Goal: Use online tool/utility: Utilize a website feature to perform a specific function

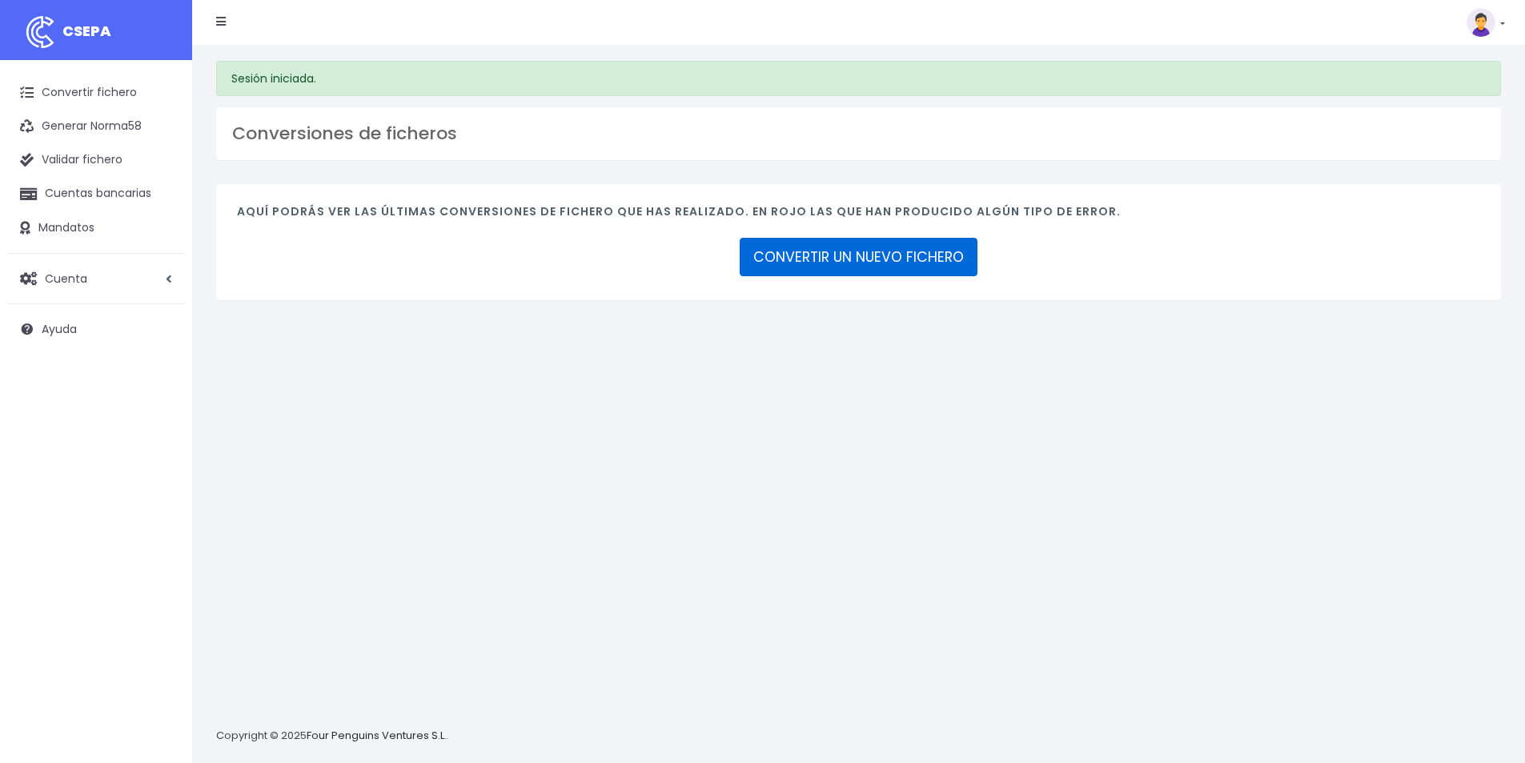
click at [868, 267] on link "CONVERTIR UN NUEVO FICHERO" at bounding box center [859, 257] width 238 height 38
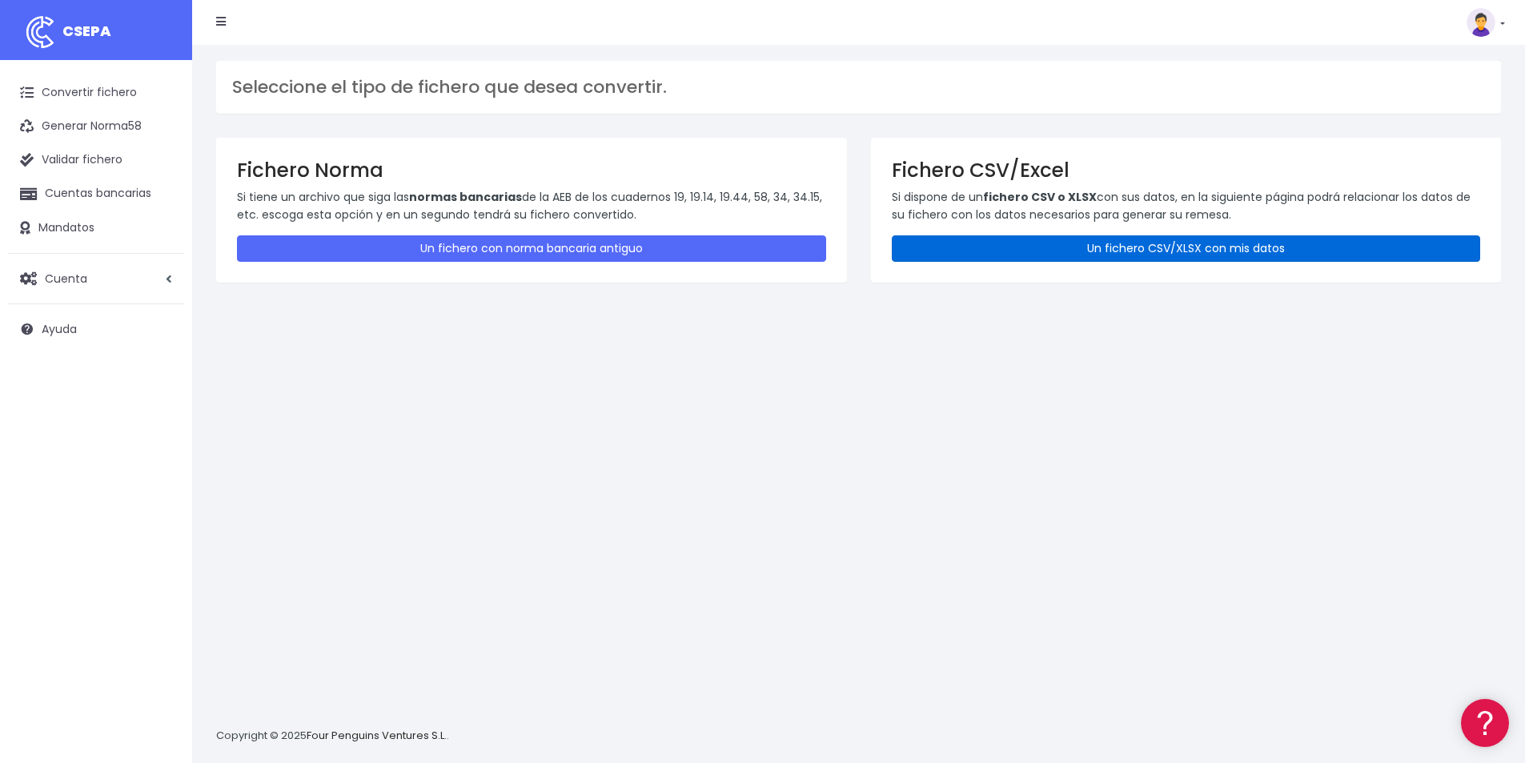
click at [1235, 251] on link "Un fichero CSV/XLSX con mis datos" at bounding box center [1186, 248] width 589 height 26
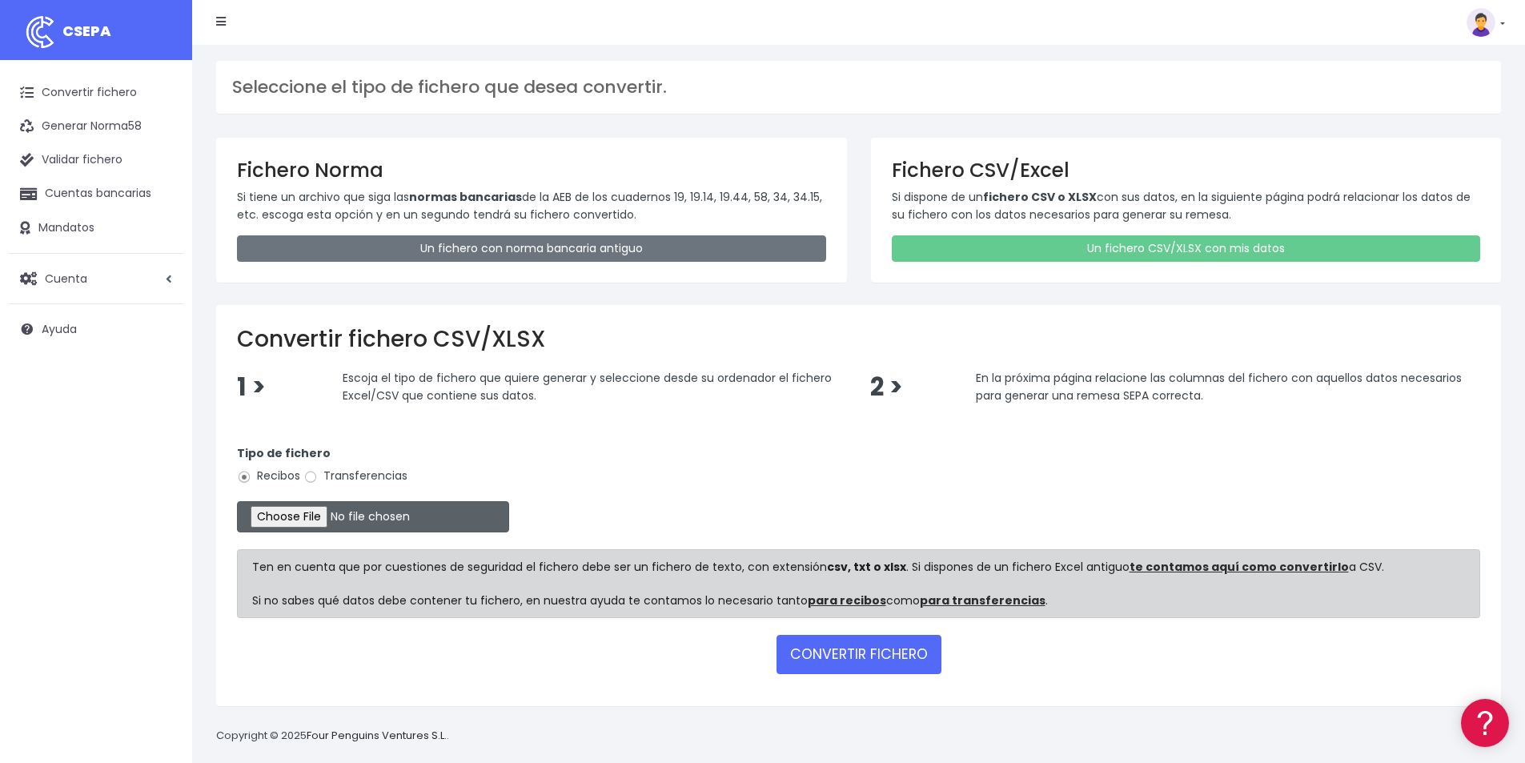
click at [323, 515] on input "file" at bounding box center [373, 516] width 272 height 31
type input "C:\fakepath\COBROS 13-10-25.xlsx"
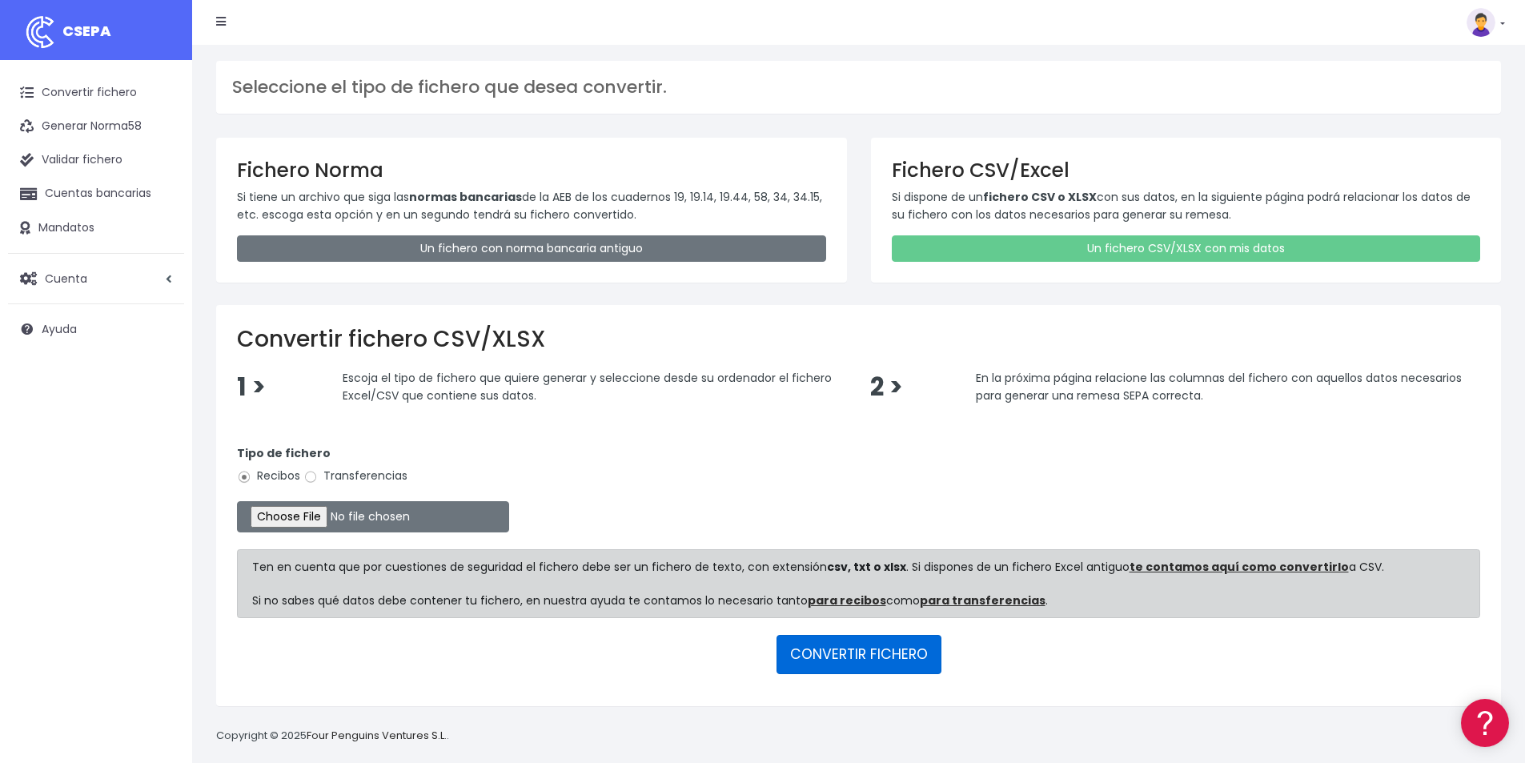
click at [852, 661] on button "CONVERTIR FICHERO" at bounding box center [858, 654] width 165 height 38
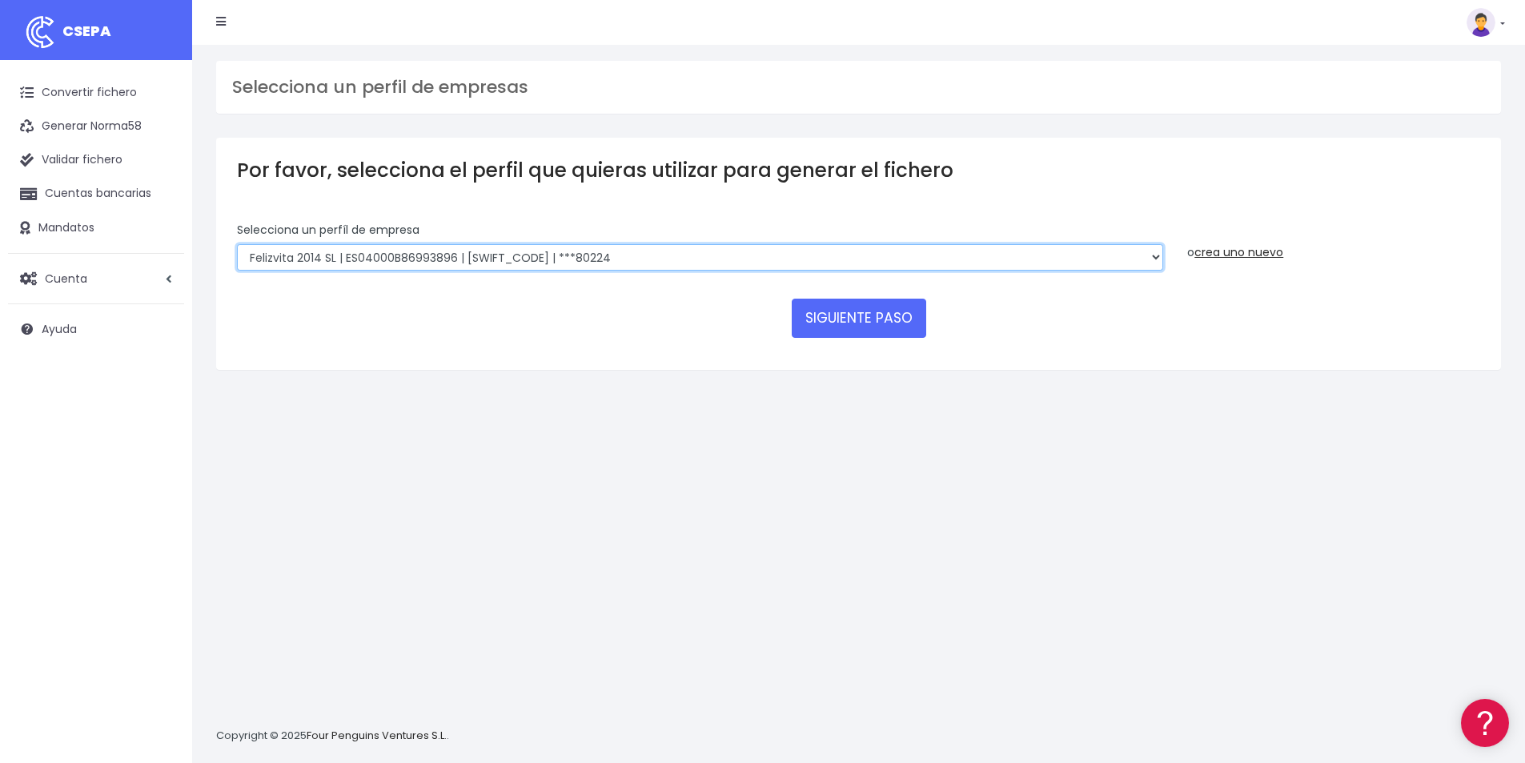
click at [632, 253] on select "Felizvita 2014 SL | ES04000B86993896 | CAIXESBBXXX | ***80224 CUIDA CARE MARKET…" at bounding box center [700, 257] width 926 height 27
select select "1688"
click at [237, 244] on select "Felizvita 2014 SL | ES04000B86993896 | CAIXESBBXXX | ***80224 CUIDA CARE MARKET…" at bounding box center [700, 257] width 926 height 27
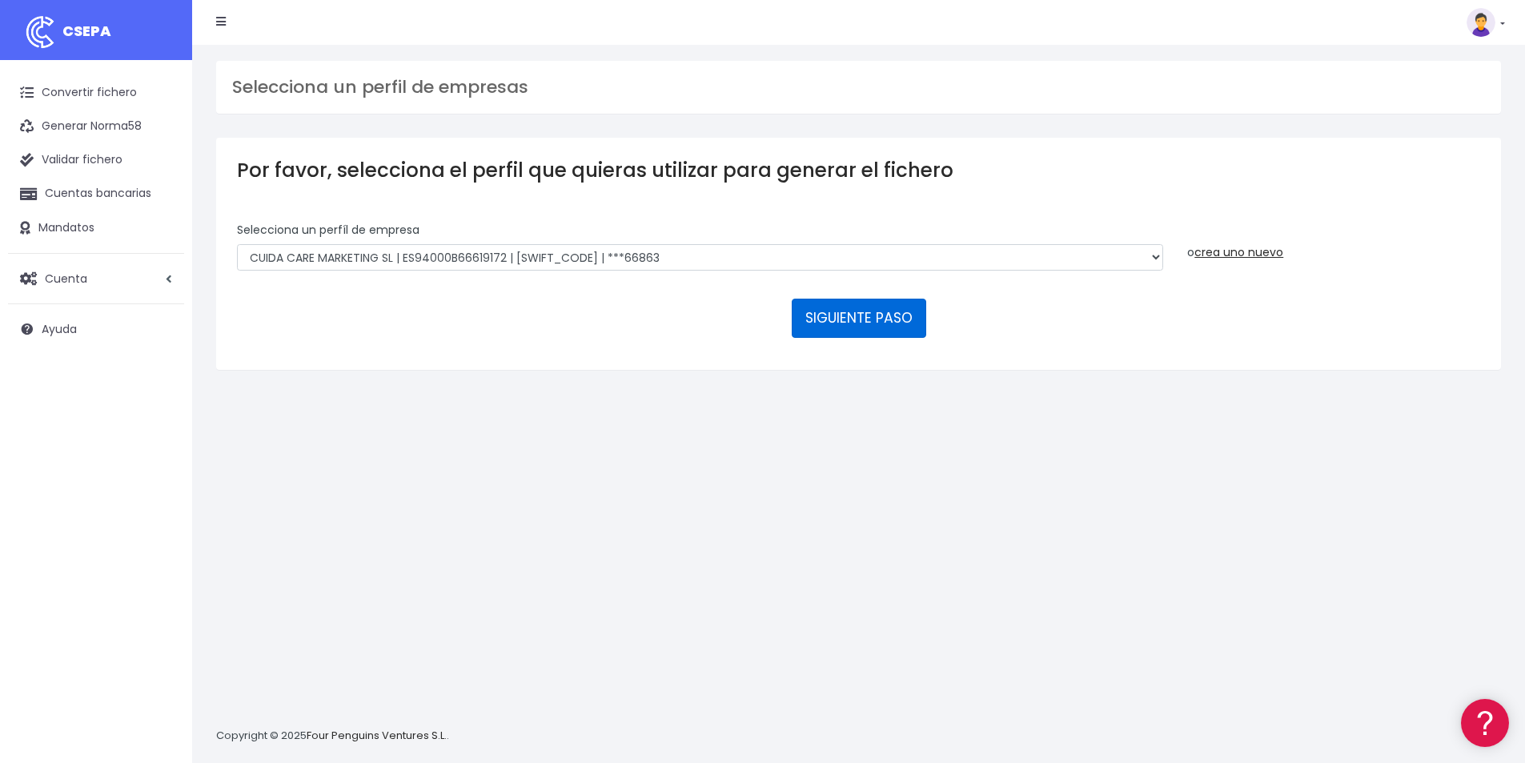
click at [868, 308] on button "SIGUIENTE PASO" at bounding box center [859, 318] width 134 height 38
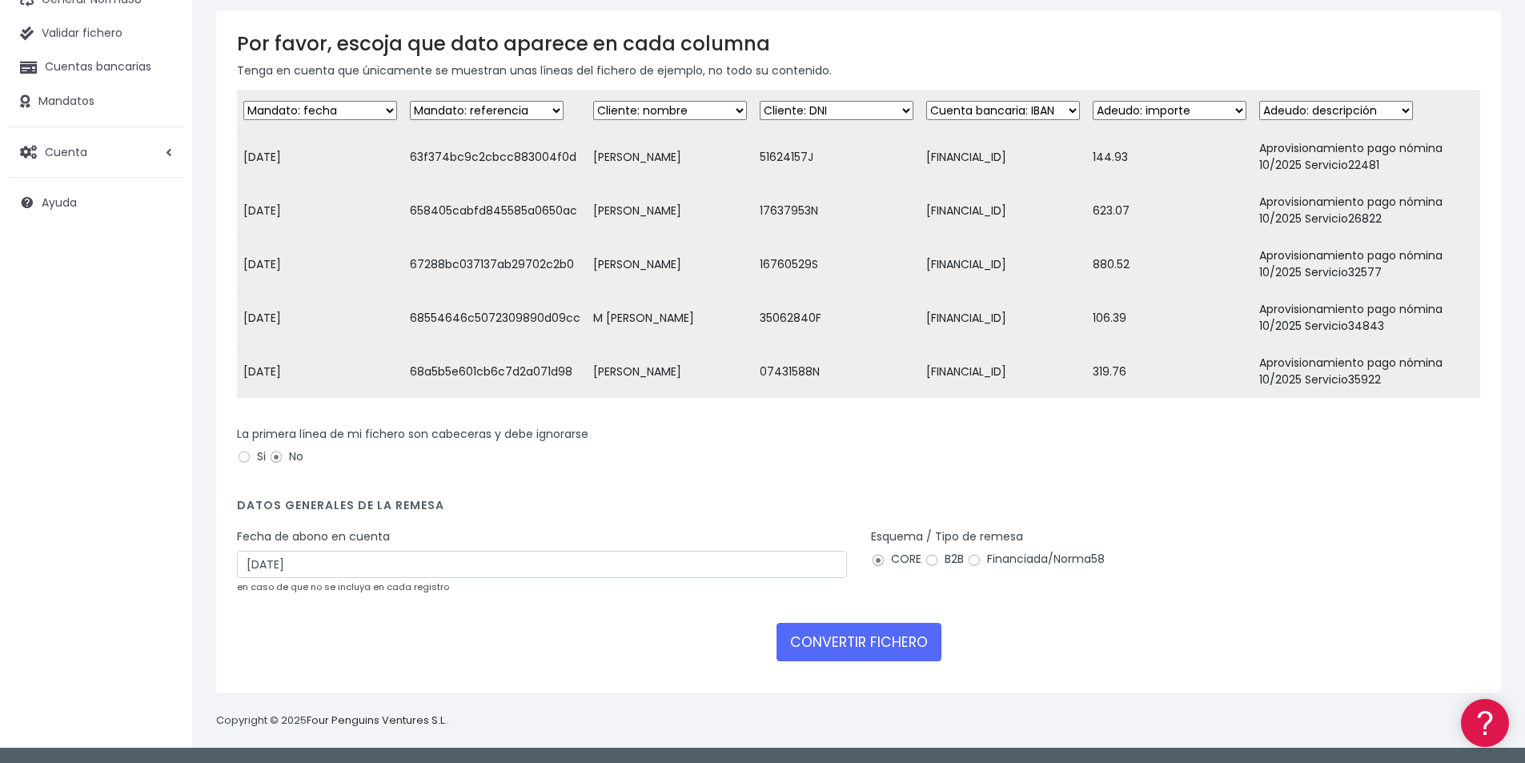
scroll to position [138, 0]
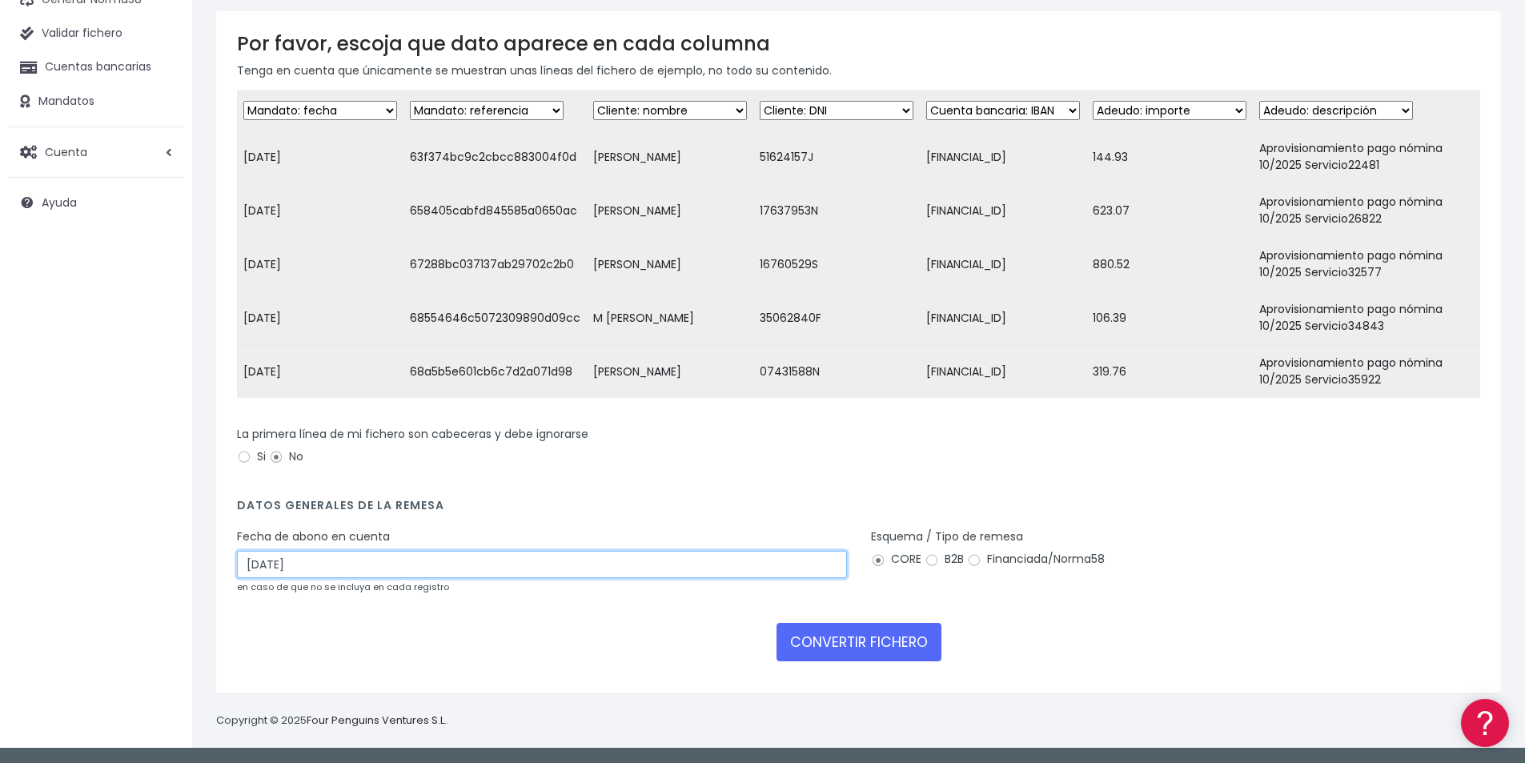
click at [349, 570] on input "15/10/2025" at bounding box center [542, 564] width 610 height 27
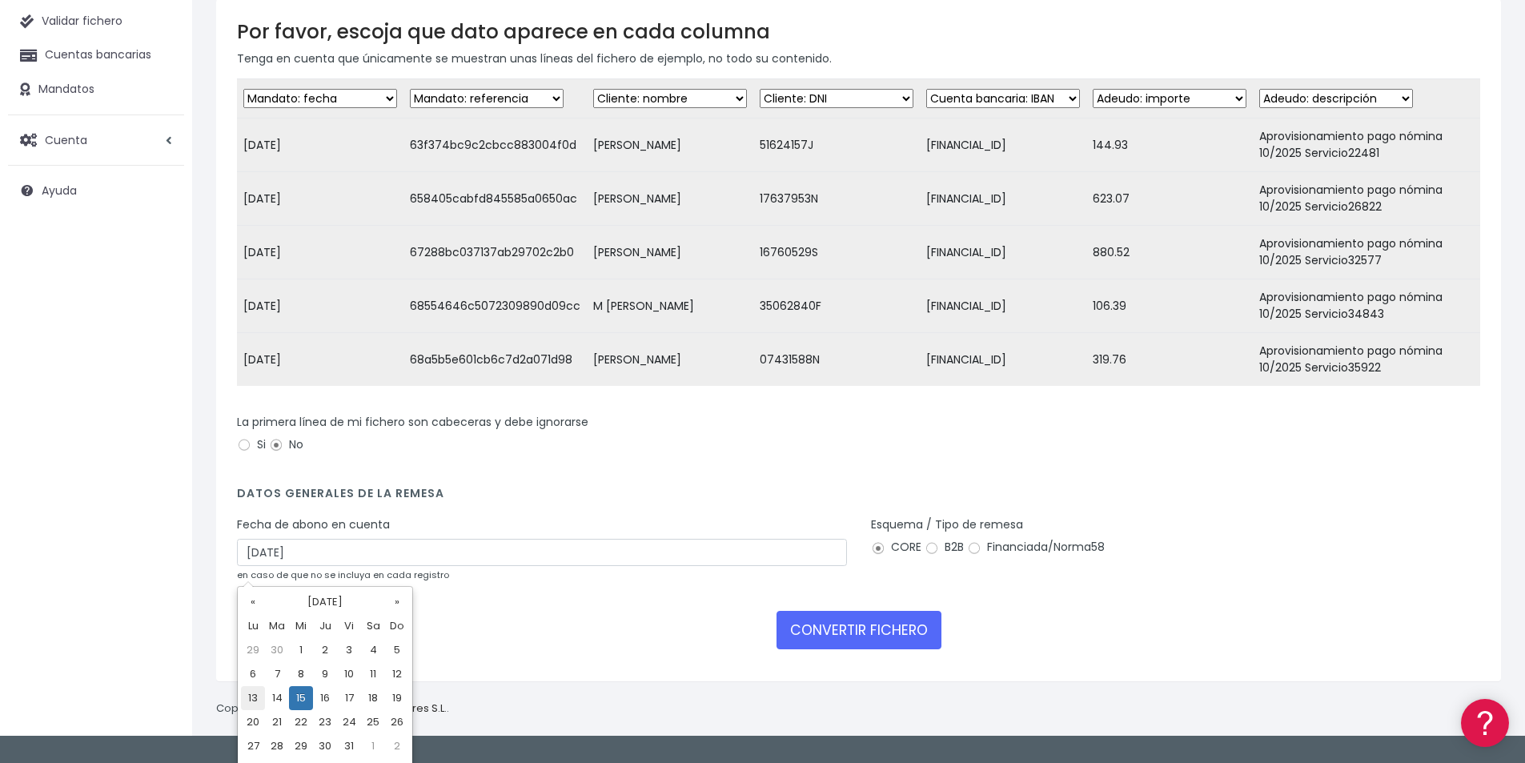
click at [255, 699] on td "13" at bounding box center [253, 698] width 24 height 24
type input "13/10/2025"
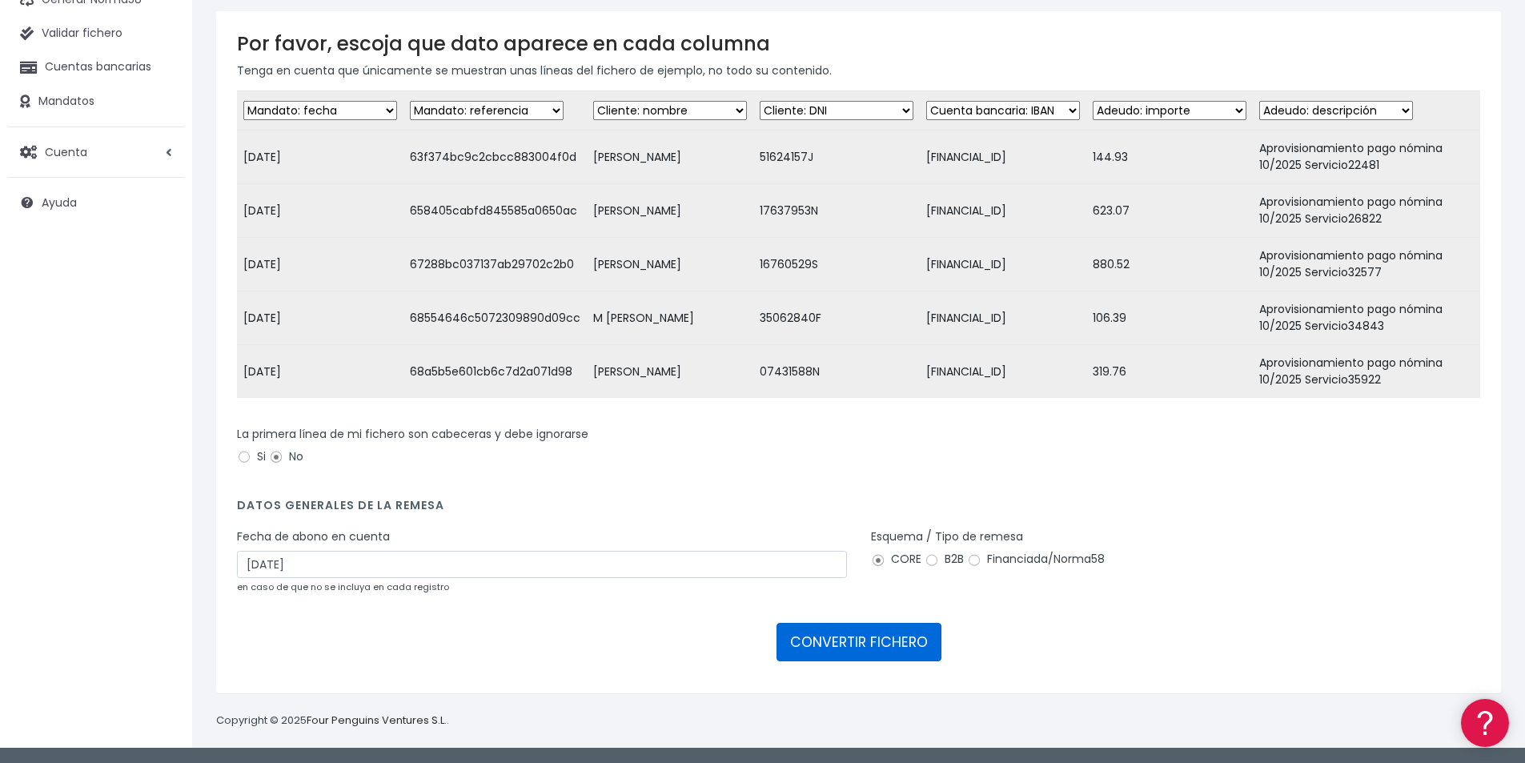
click at [877, 635] on button "CONVERTIR FICHERO" at bounding box center [858, 642] width 165 height 38
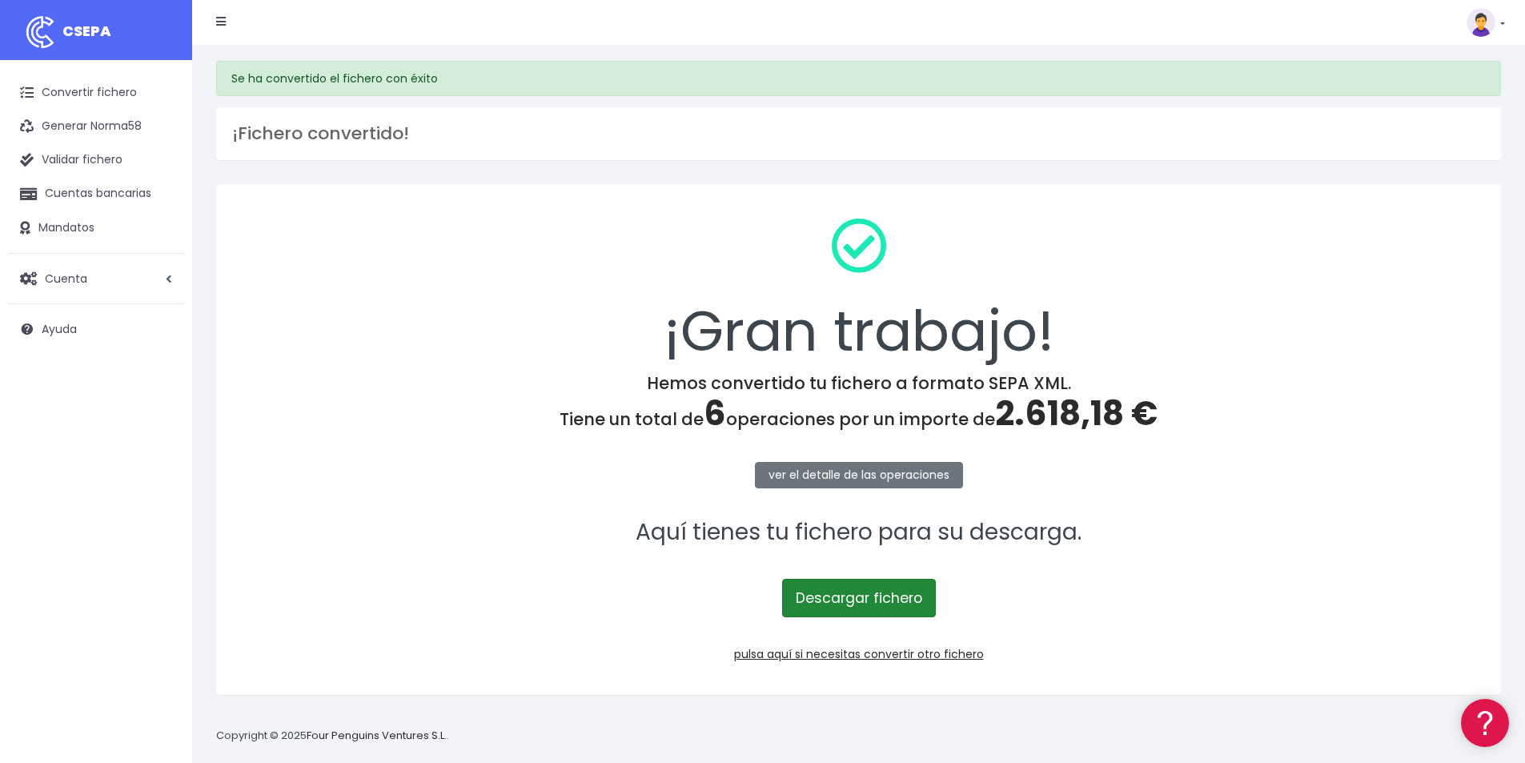
click at [871, 601] on link "Descargar fichero" at bounding box center [859, 598] width 154 height 38
click at [1067, 416] on span "2.618,18 €" at bounding box center [1076, 413] width 162 height 47
copy span "2.618,18"
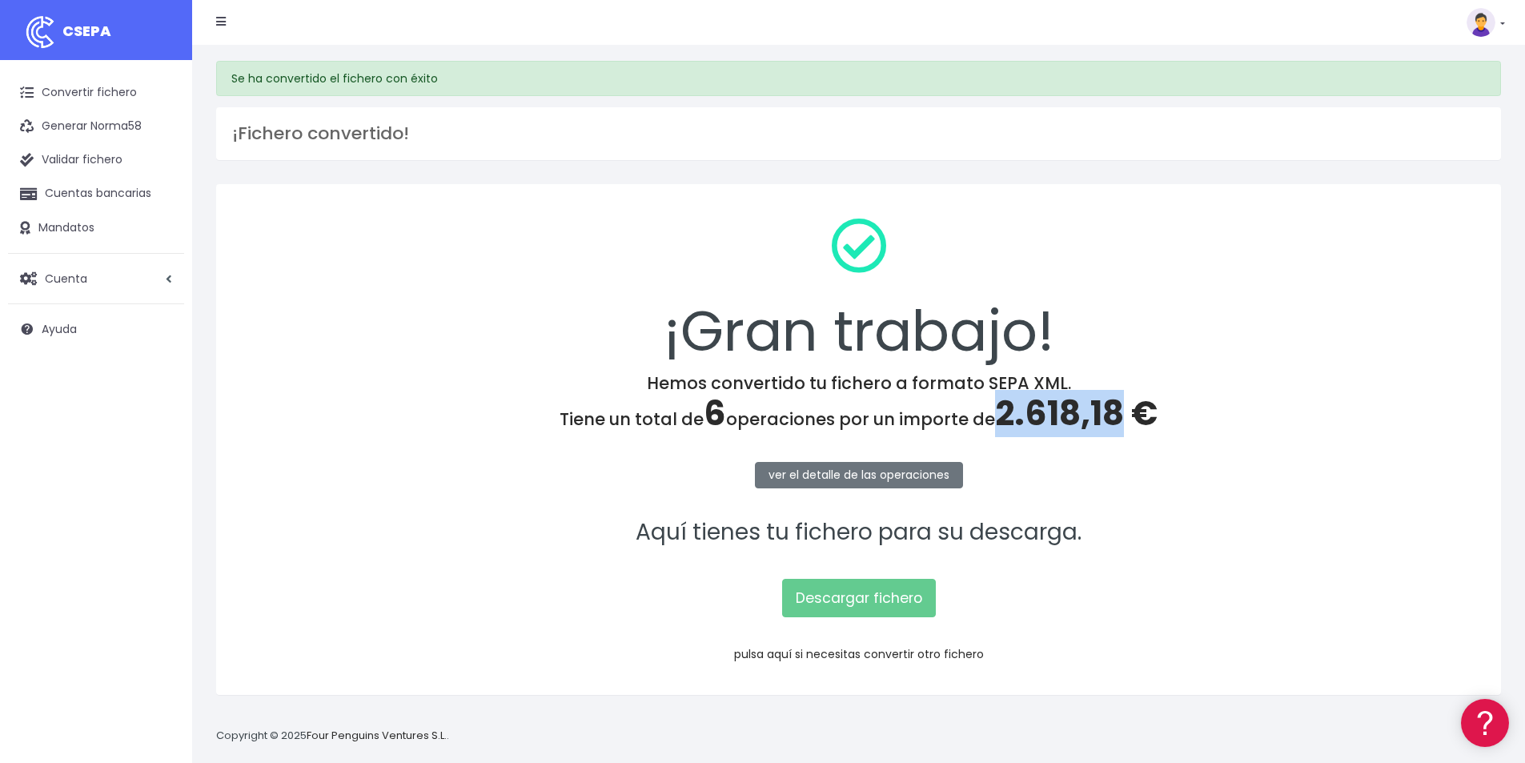
click at [969, 655] on link "pulsa aquí si necesitas convertir otro fichero" at bounding box center [859, 654] width 250 height 16
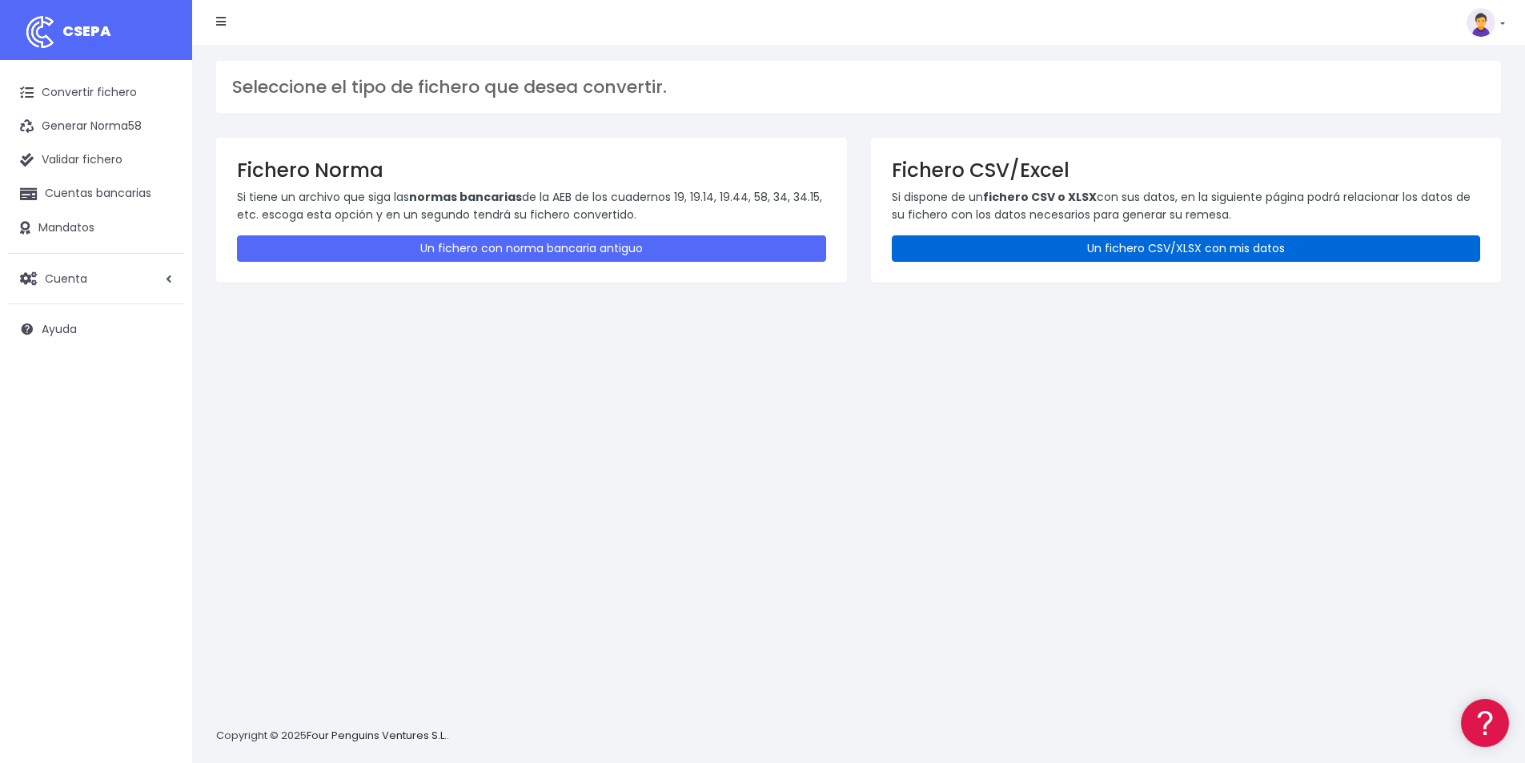
click at [1181, 247] on link "Un fichero CSV/XLSX con mis datos" at bounding box center [1186, 248] width 589 height 26
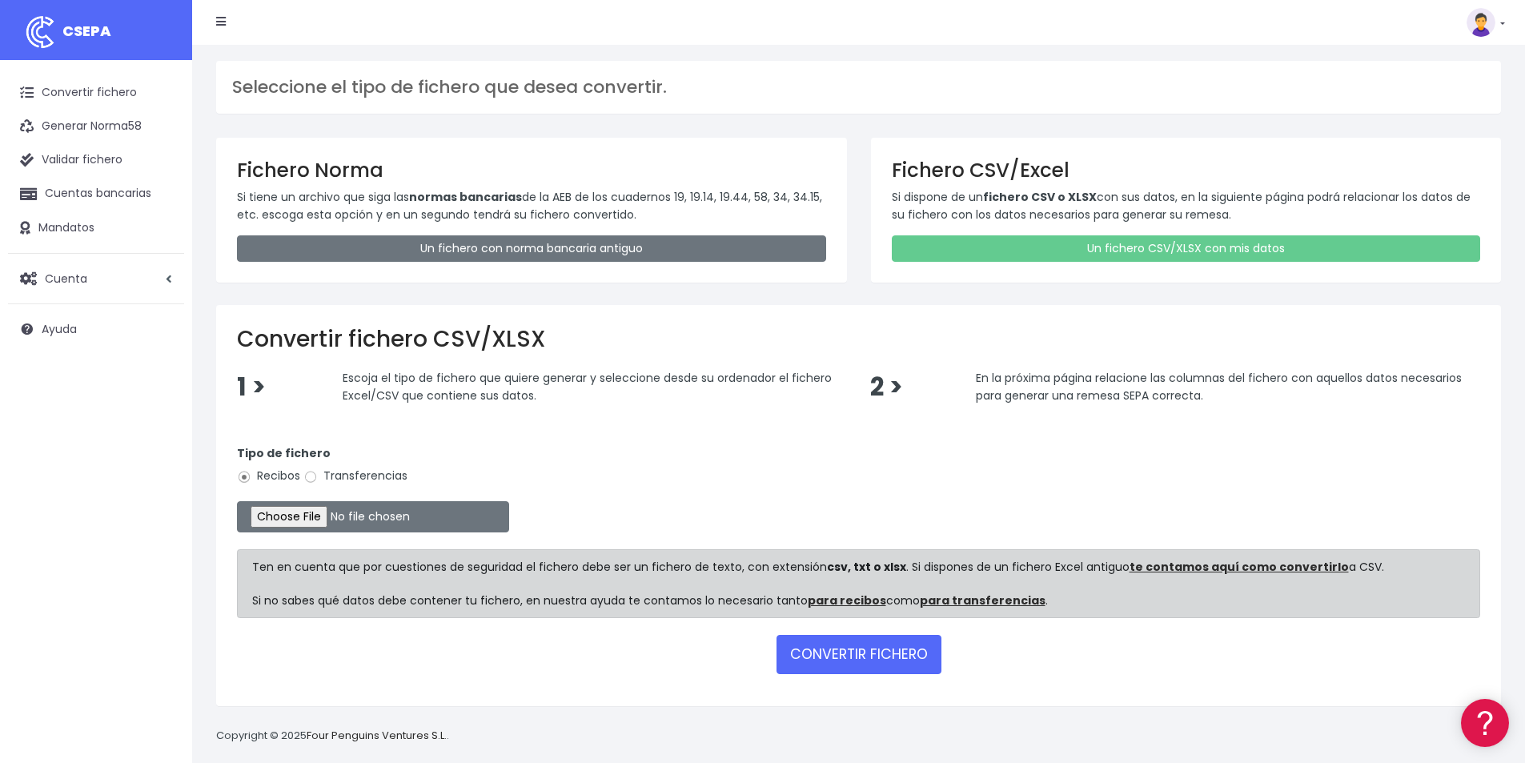
click at [351, 479] on label "Transferencias" at bounding box center [355, 475] width 104 height 17
click at [318, 479] on input "Transferencias" at bounding box center [310, 477] width 14 height 14
radio input "true"
click at [327, 519] on input "file" at bounding box center [373, 516] width 272 height 31
type input "C:\fakepath\PAGOS 13-10-25.xlsx"
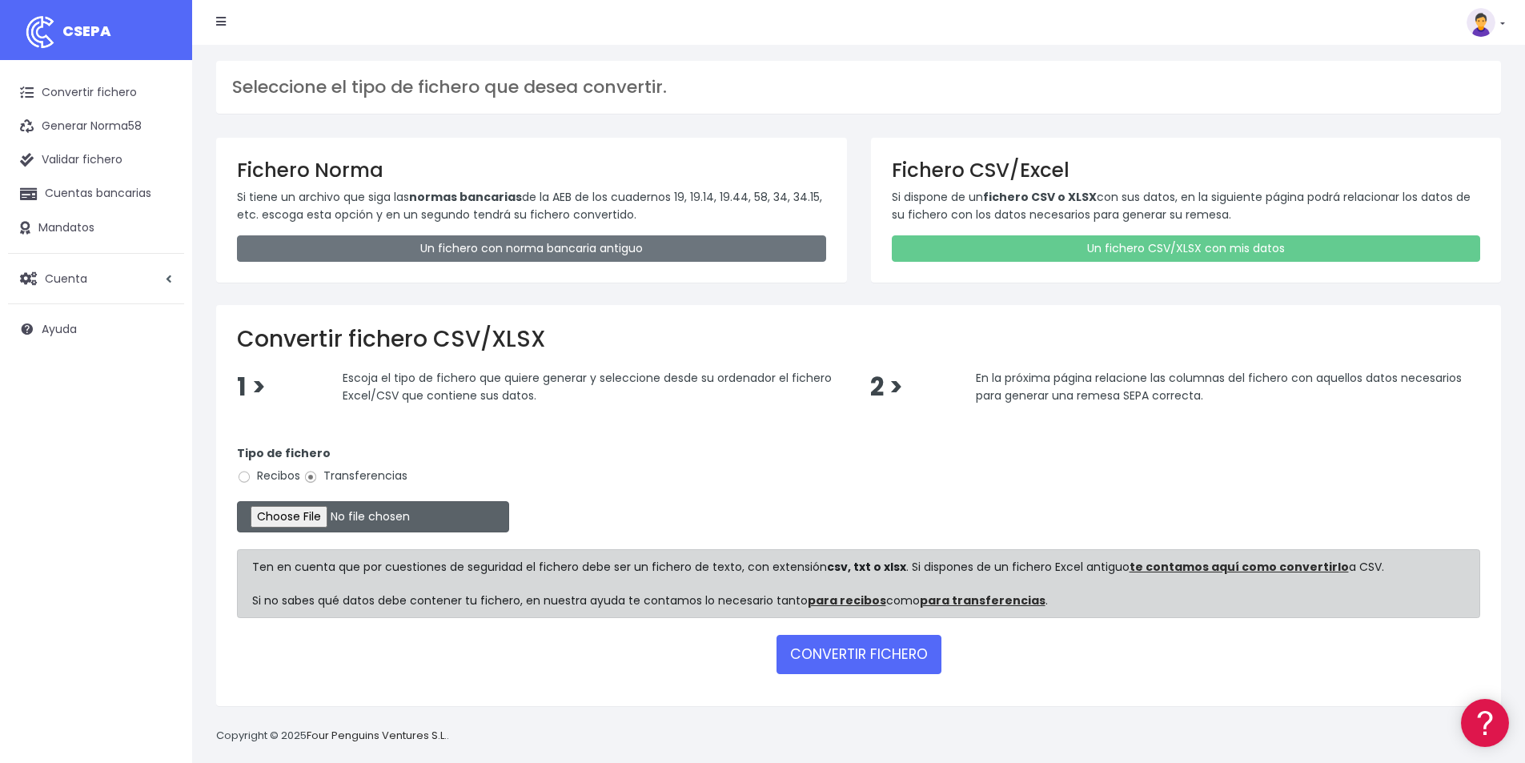
scroll to position [15, 0]
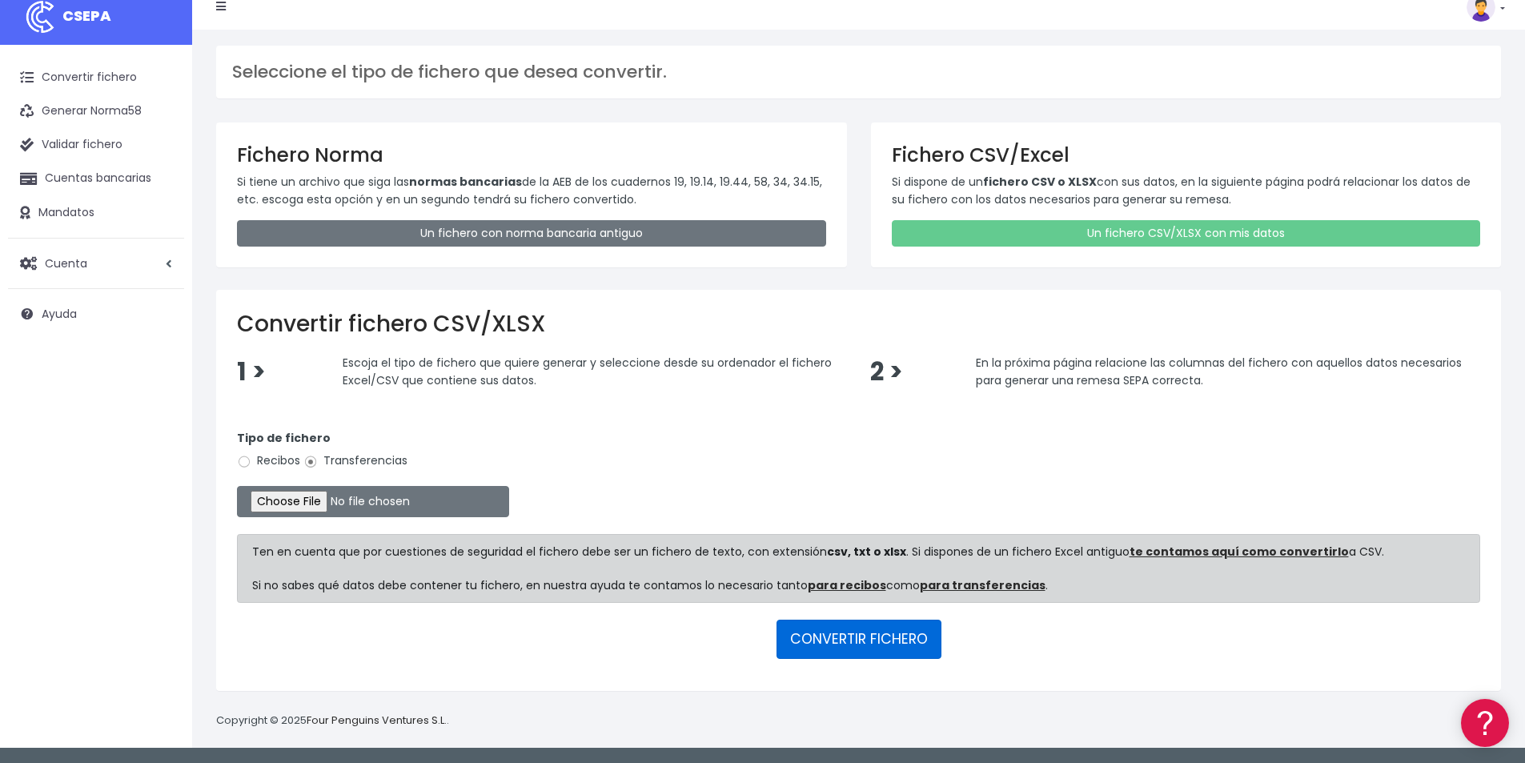
click at [874, 642] on button "CONVERTIR FICHERO" at bounding box center [858, 638] width 165 height 38
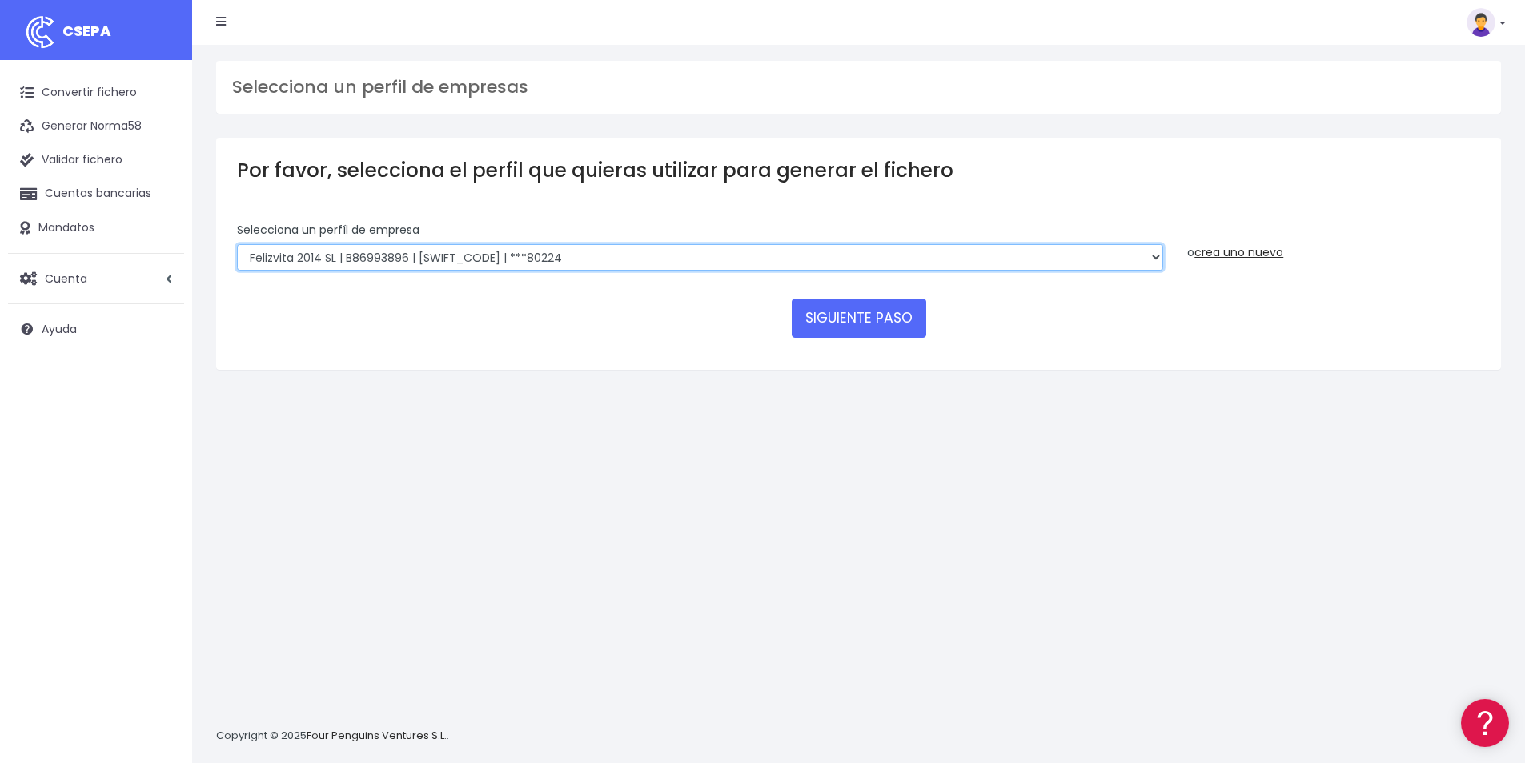
click at [574, 259] on select "Felizvita 2014 SL | B86993896 | [SWIFT_CODE] | ***80224 Assisvita Asistencia S.…" at bounding box center [700, 257] width 926 height 27
select select "1686"
click at [237, 244] on select "Felizvita 2014 SL | B86993896 | [SWIFT_CODE] | ***80224 Assisvita Asistencia S.…" at bounding box center [700, 257] width 926 height 27
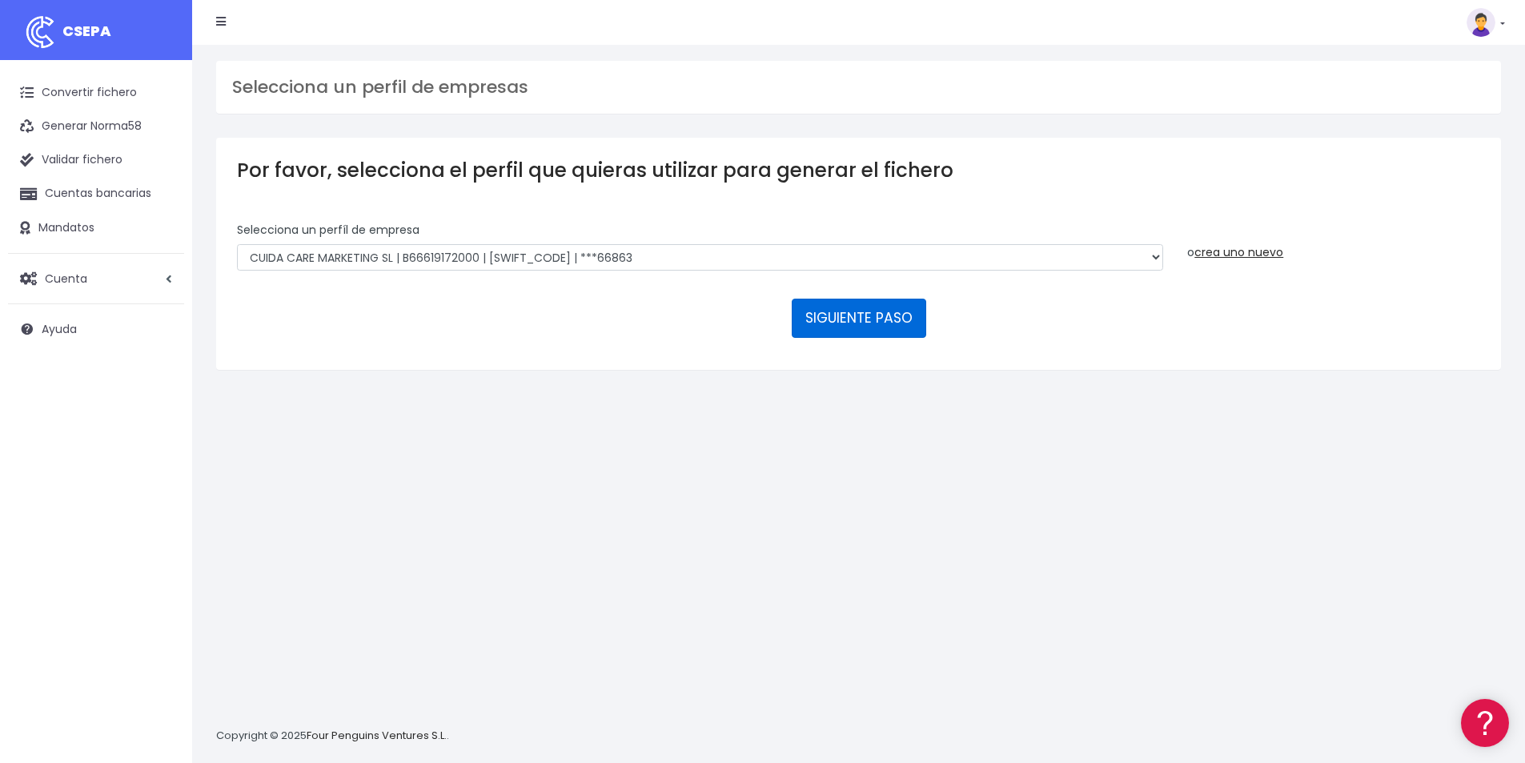
click at [848, 319] on button "SIGUIENTE PASO" at bounding box center [859, 318] width 134 height 38
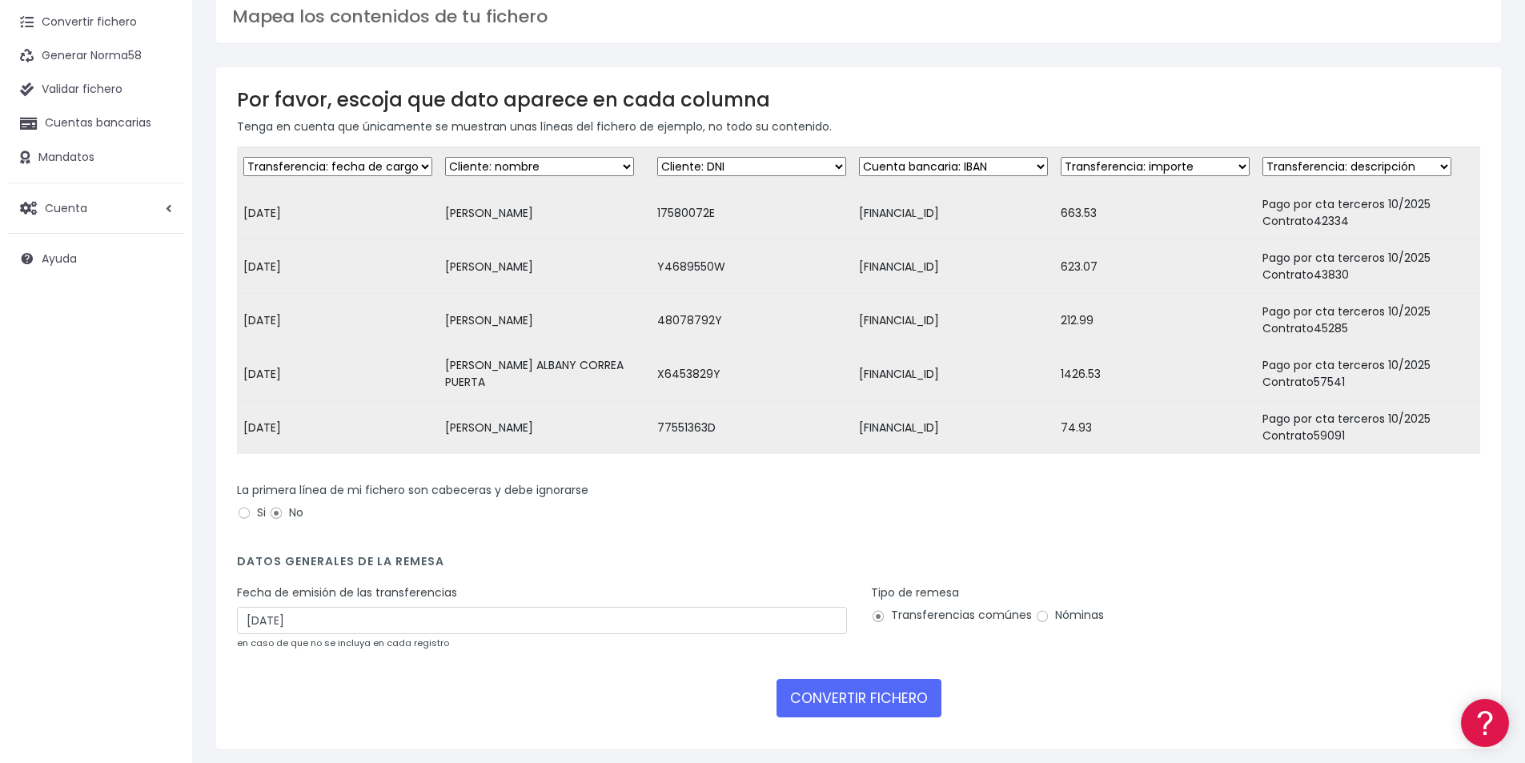
scroll to position [138, 0]
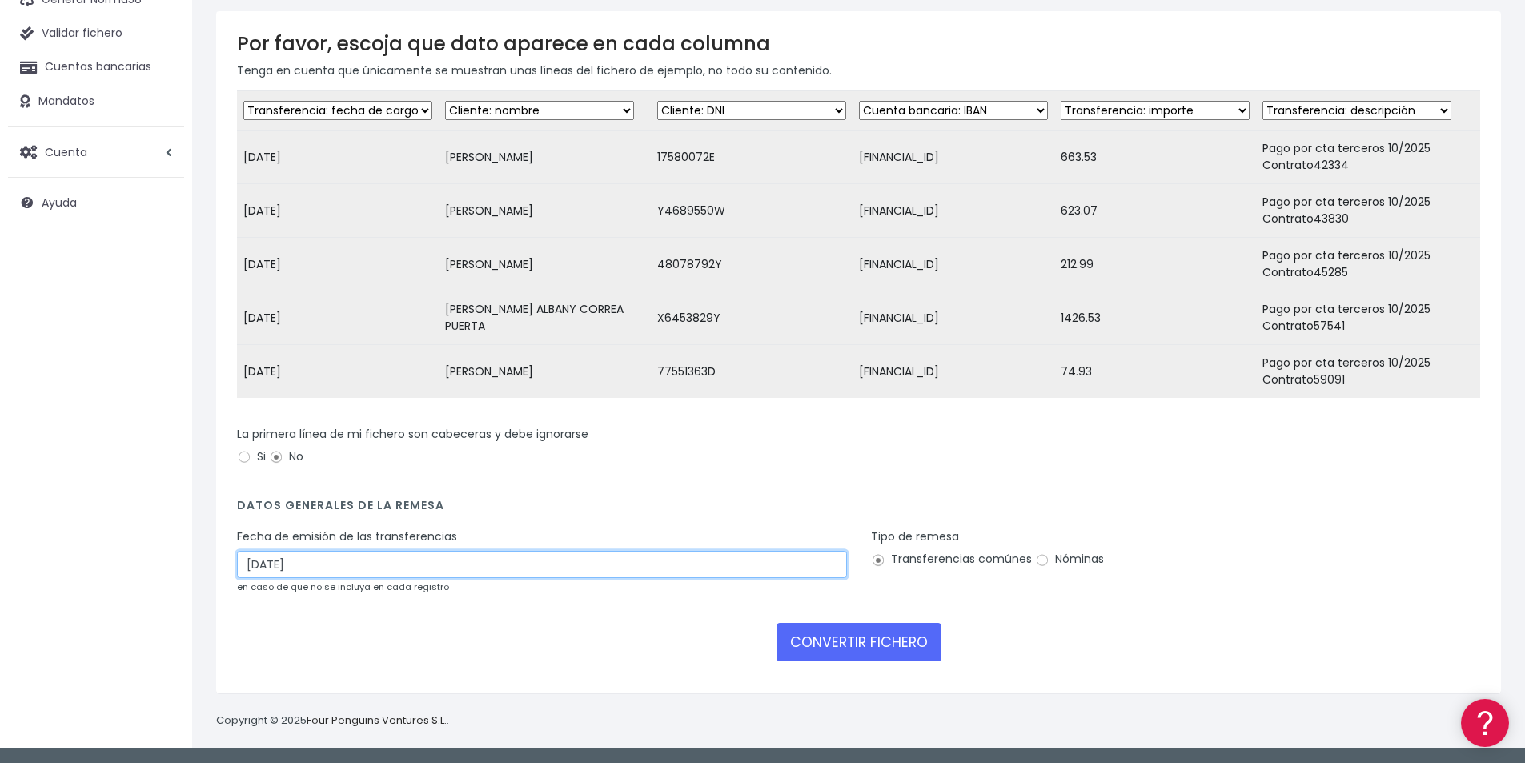
click at [280, 567] on input "[DATE]" at bounding box center [542, 564] width 610 height 27
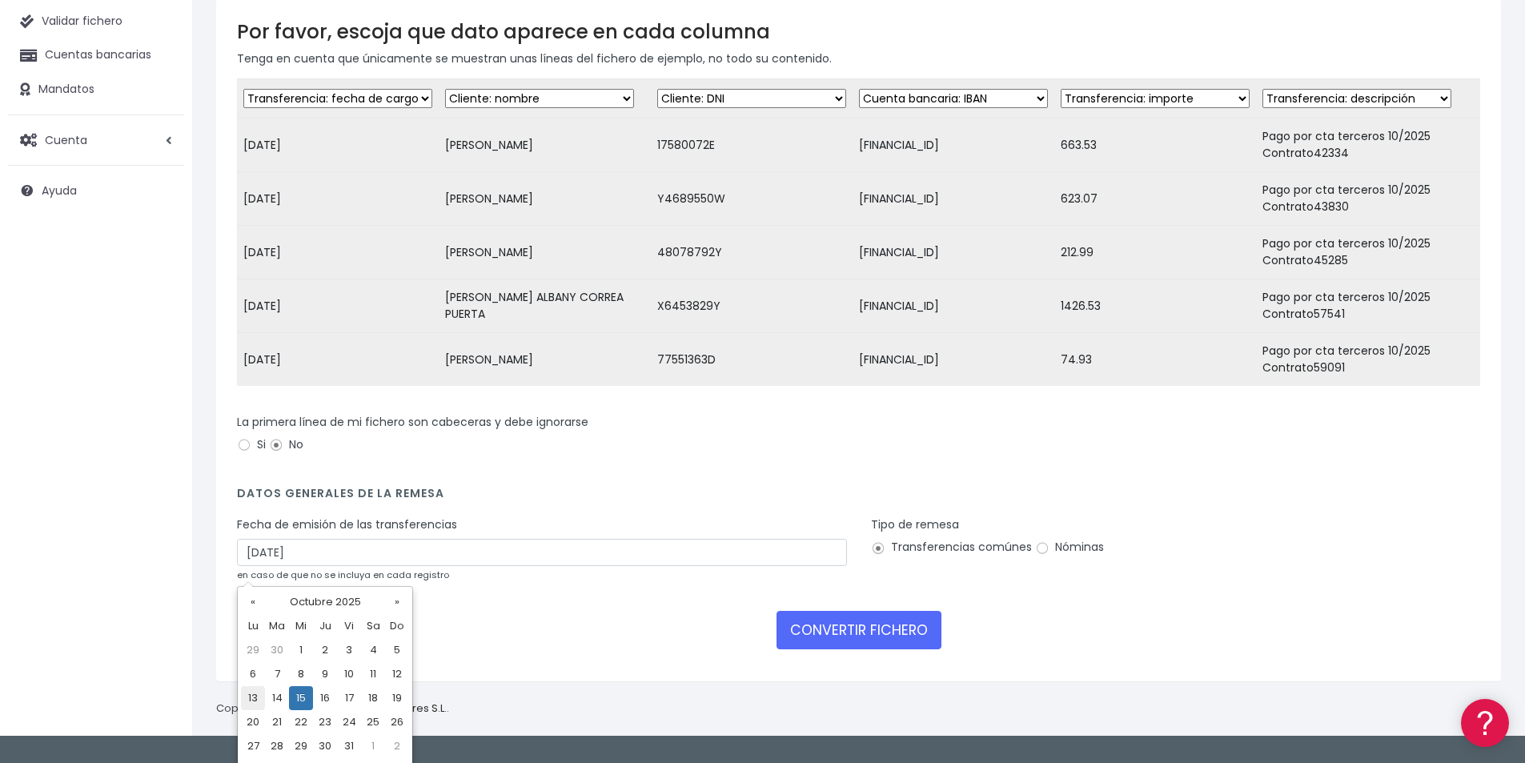
click at [251, 699] on td "13" at bounding box center [253, 698] width 24 height 24
type input "[DATE]"
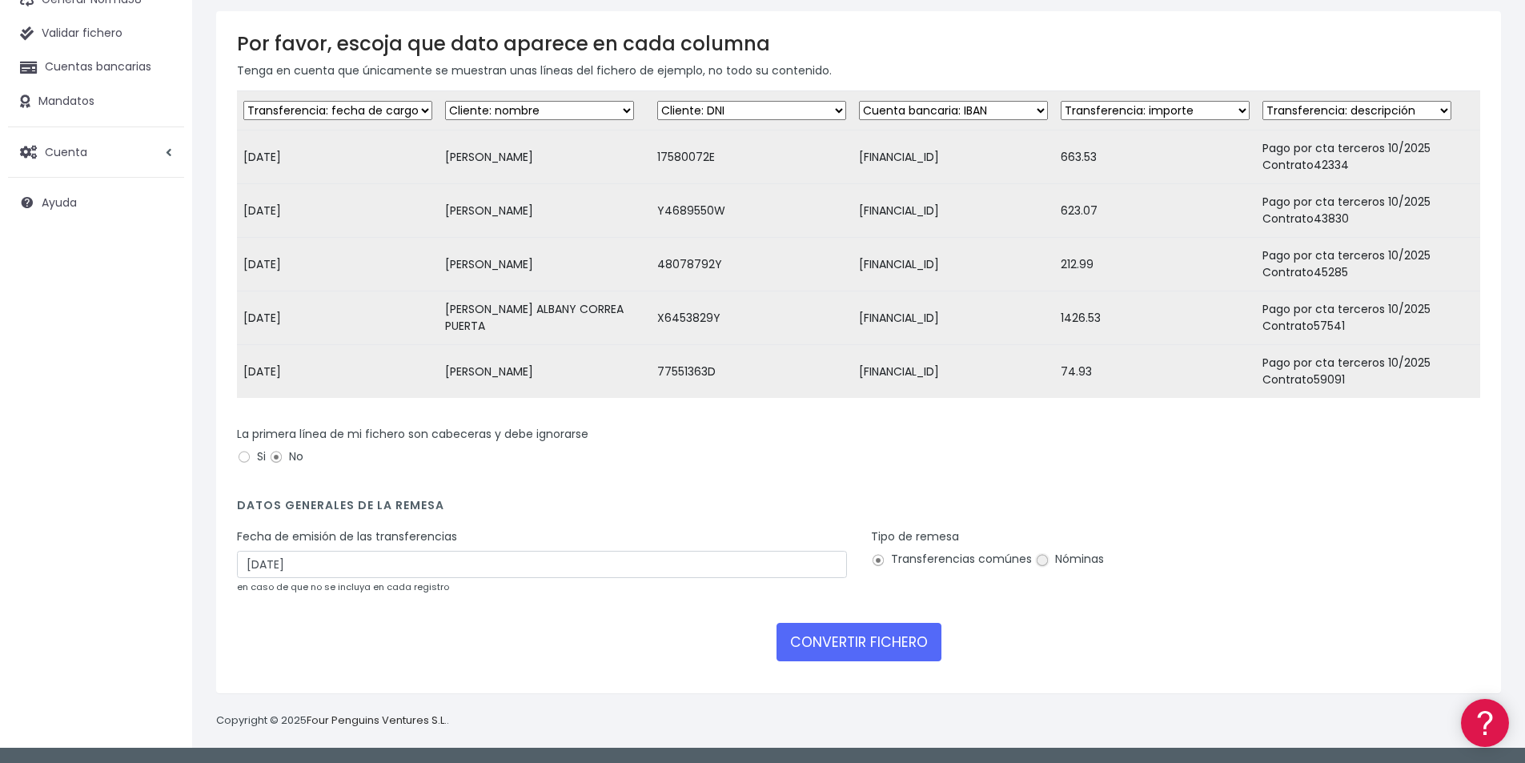
click at [1040, 560] on input "Nóminas" at bounding box center [1042, 560] width 14 height 14
radio input "true"
click at [874, 650] on button "CONVERTIR FICHERO" at bounding box center [858, 642] width 165 height 38
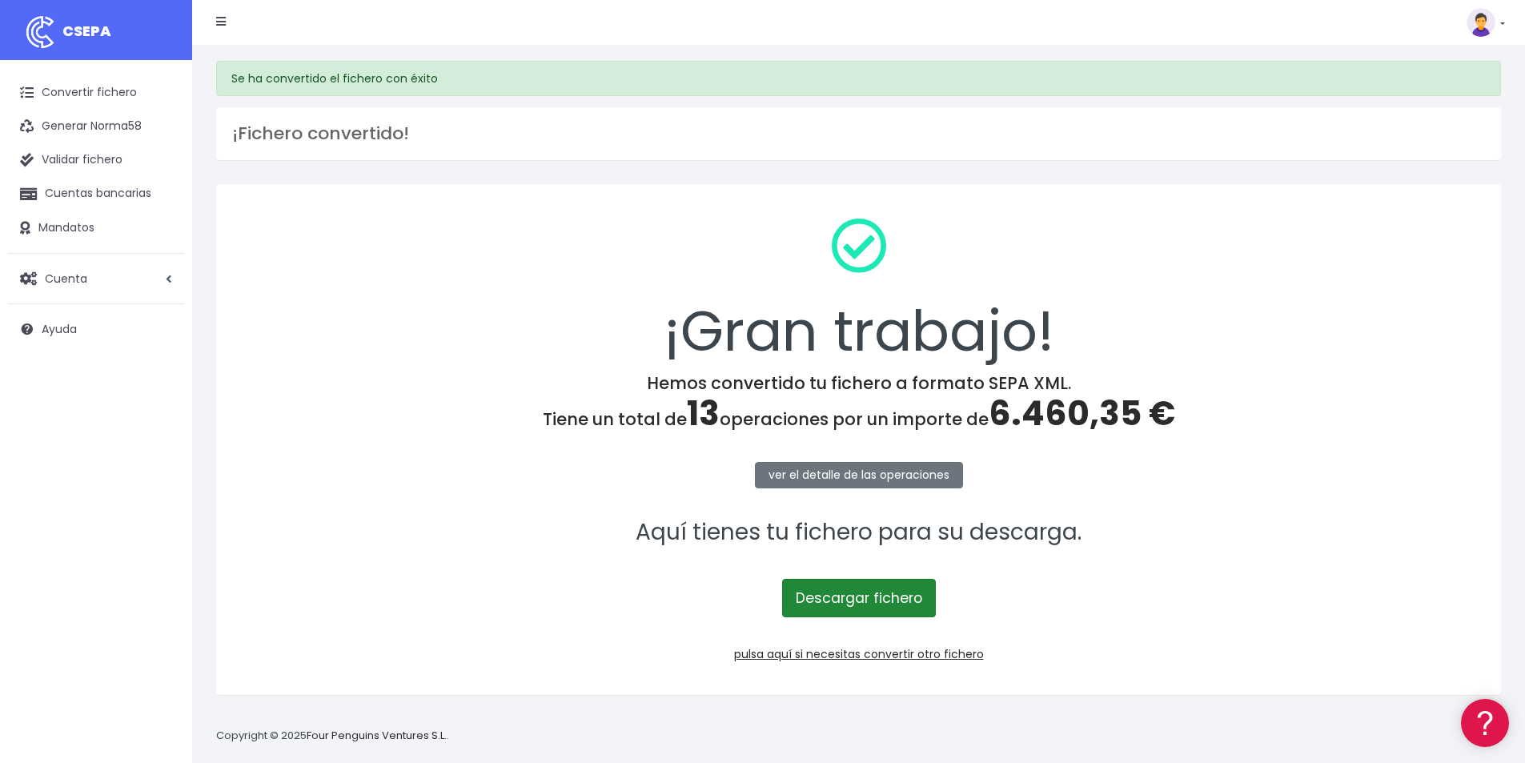
click at [883, 604] on link "Descargar fichero" at bounding box center [859, 598] width 154 height 38
click at [1072, 402] on span "6.460,35 €" at bounding box center [1081, 413] width 186 height 47
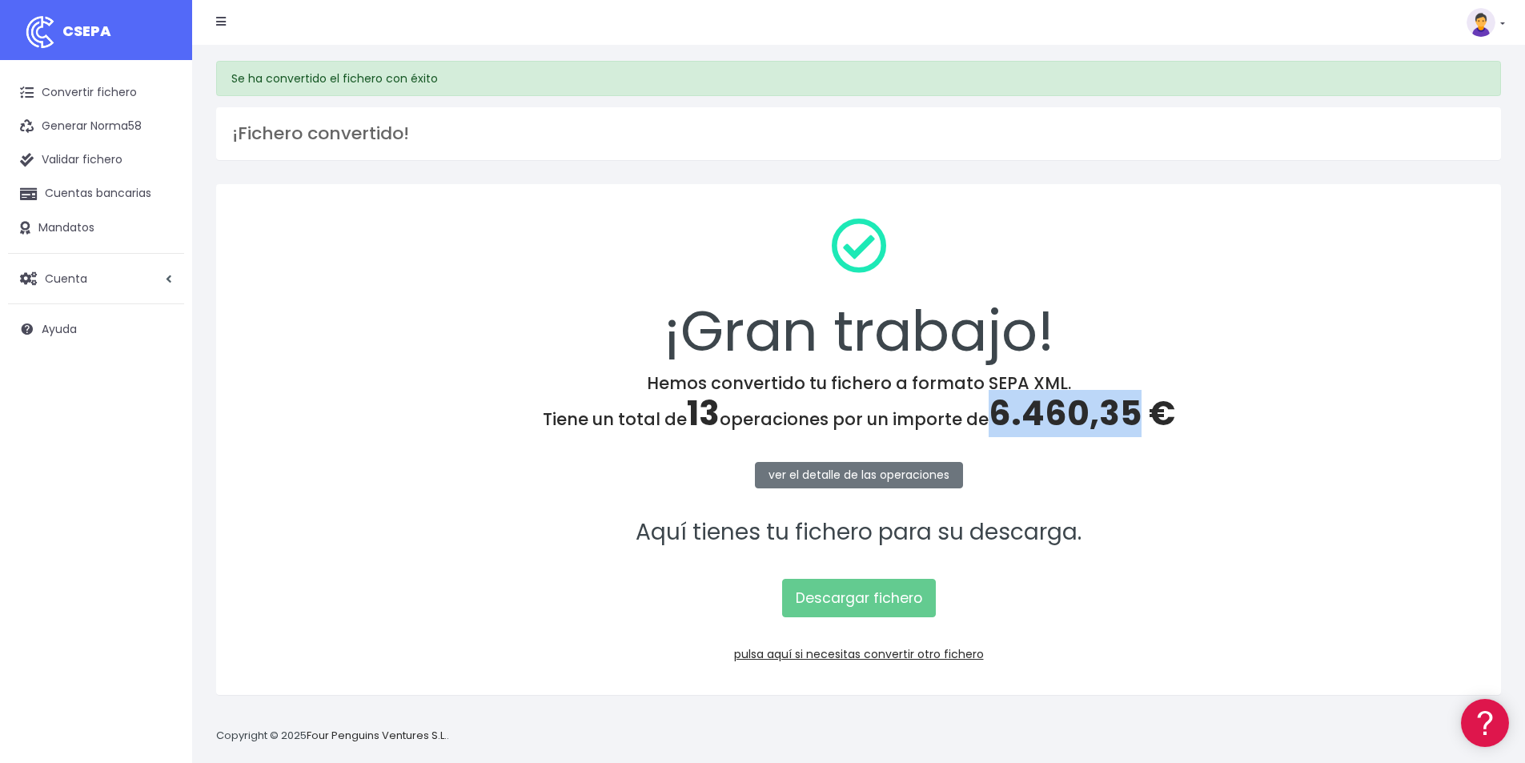
click at [1072, 402] on span "6.460,35 €" at bounding box center [1081, 413] width 186 height 47
copy span "6.460,35"
